Goal: Task Accomplishment & Management: Manage account settings

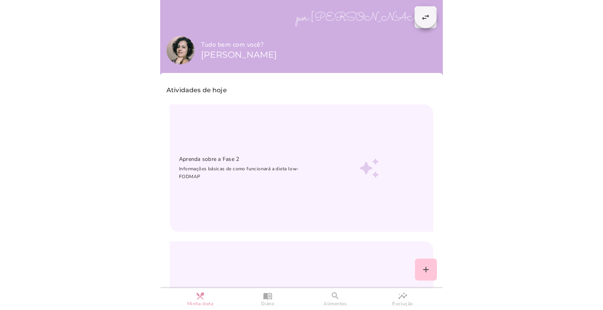
click at [0, 0] on slot "swap_horiz" at bounding box center [0, 0] width 0 height 0
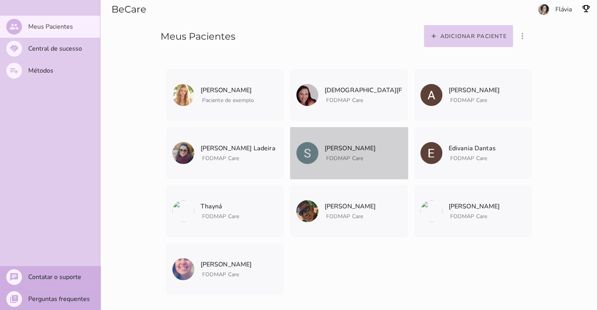
click at [353, 149] on p "[PERSON_NAME]" at bounding box center [349, 148] width 51 height 11
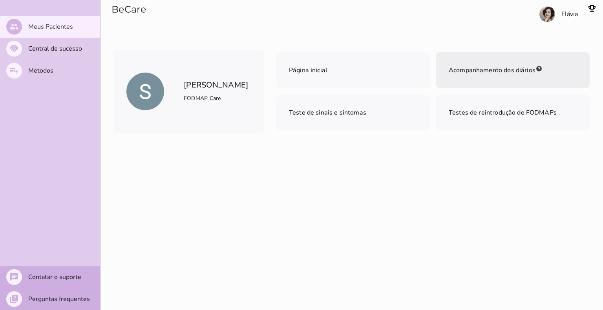
click at [483, 67] on span "Acompanhamento dos diários" at bounding box center [491, 70] width 87 height 9
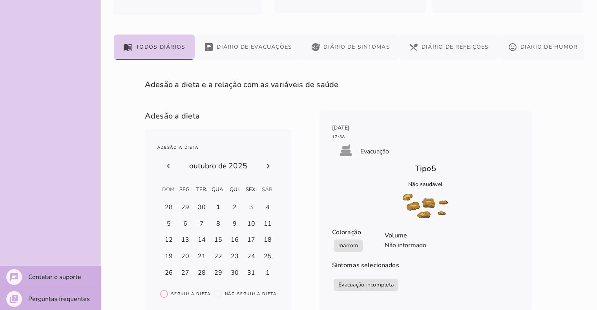
scroll to position [392, 0]
